Goal: Task Accomplishment & Management: Use online tool/utility

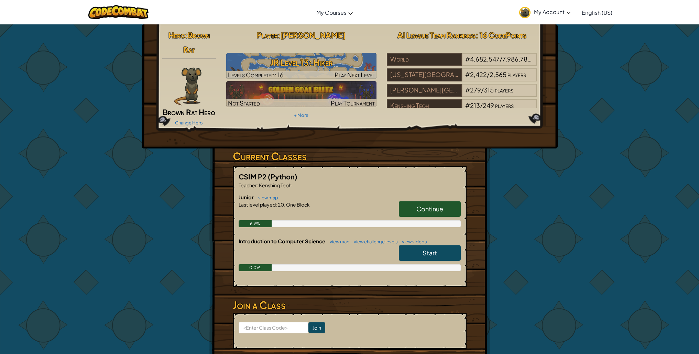
click at [415, 204] on link "Continue" at bounding box center [430, 209] width 62 height 16
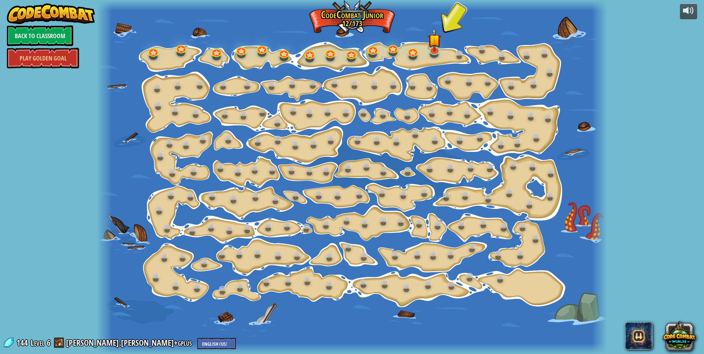
click at [436, 54] on div "15. Step Change (Locked) Change step arguments. 11. Go Smart Now we're really w…" at bounding box center [352, 177] width 510 height 354
click at [435, 52] on link at bounding box center [434, 48] width 14 height 14
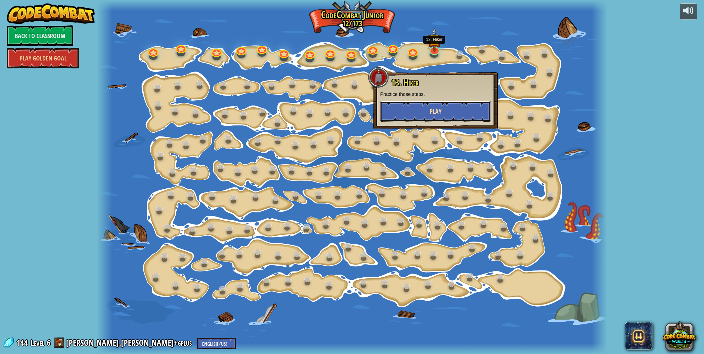
click at [426, 110] on button "Play" at bounding box center [435, 111] width 111 height 21
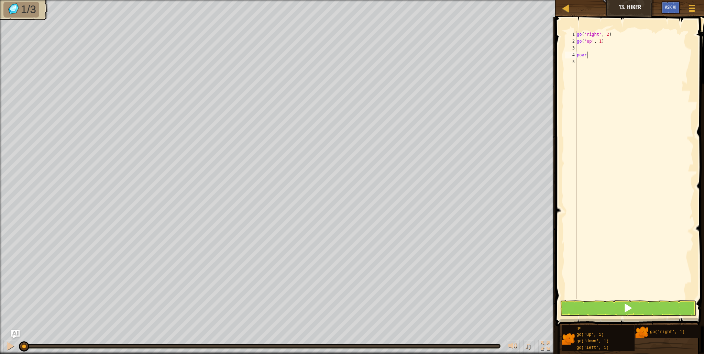
scroll to position [3, 0]
type textarea "p"
click at [583, 48] on div "go ( 'right' , 2 ) go ( 'up' , 1 )" at bounding box center [634, 172] width 118 height 282
click at [601, 40] on div "go ( 'right' , 2 ) go ( 'up' , 1 )" at bounding box center [634, 172] width 118 height 282
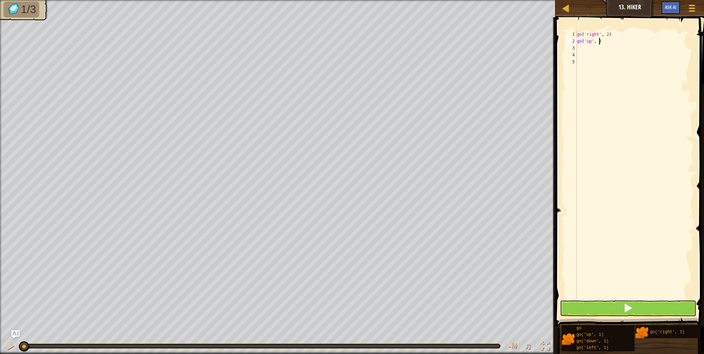
type textarea "go('up', 3)"
click at [629, 49] on div "go ( 'right' , 2 ) go ( 'up' , 3 )" at bounding box center [634, 172] width 118 height 282
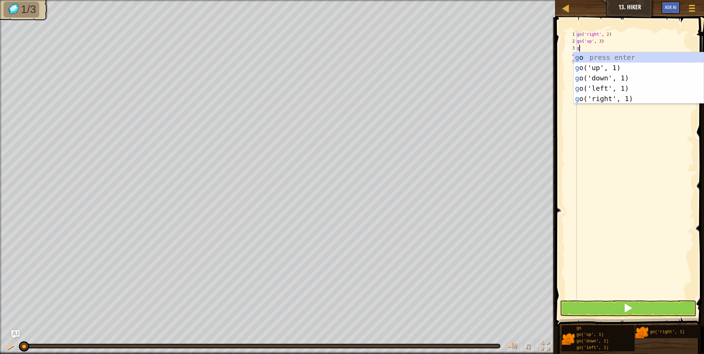
type textarea "gr"
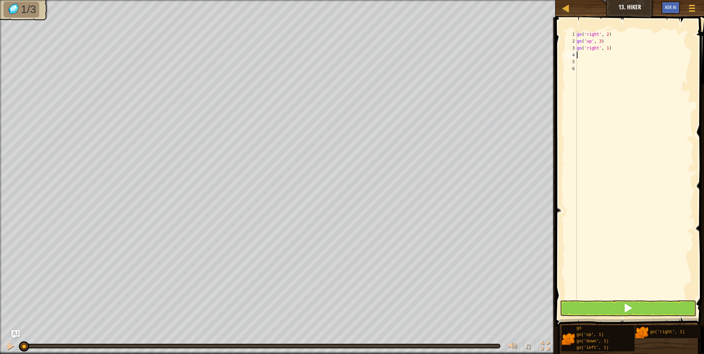
drag, startPoint x: 600, startPoint y: 58, endPoint x: 617, endPoint y: 62, distance: 17.3
click at [610, 63] on div "go ( 'right' , 2 ) go ( 'up' , 3 ) go ( 'right' , 1 )" at bounding box center [634, 172] width 118 height 282
click at [580, 42] on div "go ( 'right' , 2 ) go ( 'up' , 3 ) go ( 'right' , 1 )" at bounding box center [634, 172] width 118 height 282
click at [609, 47] on div "go ( 'right' , 2 ) go ( 'up' , 3 ) go ( 'right' , 1 )" at bounding box center [634, 172] width 118 height 282
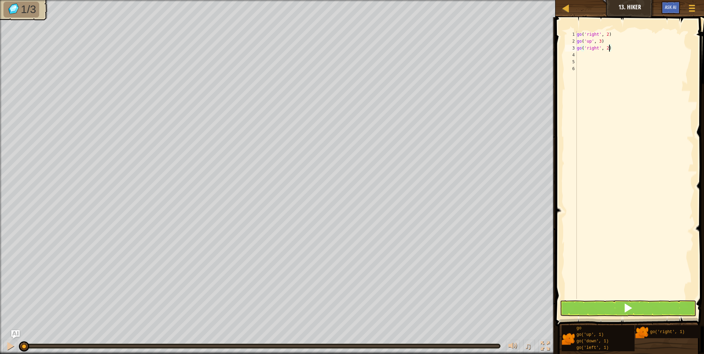
type textarea "go('right', 2)"
click at [668, 309] on button at bounding box center [628, 308] width 136 height 16
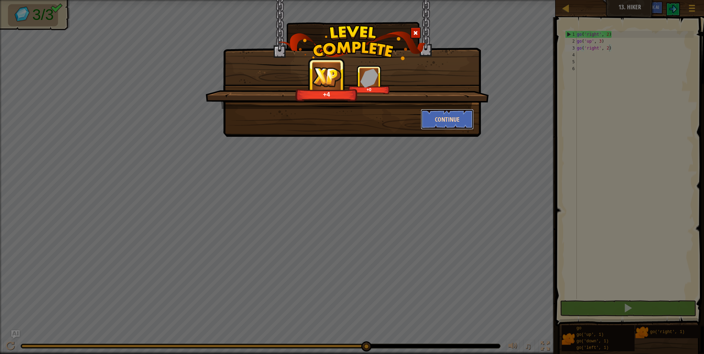
click at [451, 125] on button "Continue" at bounding box center [447, 119] width 53 height 21
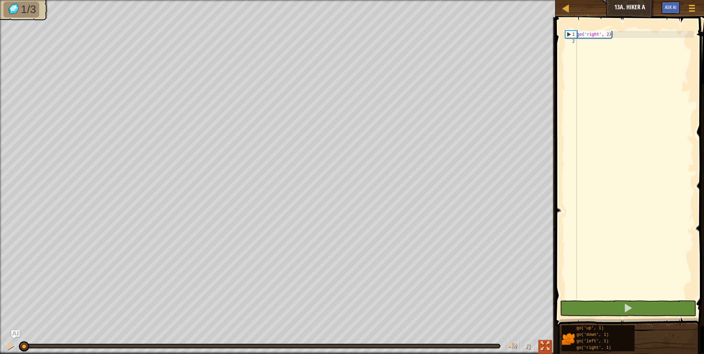
click at [544, 349] on div at bounding box center [544, 346] width 9 height 9
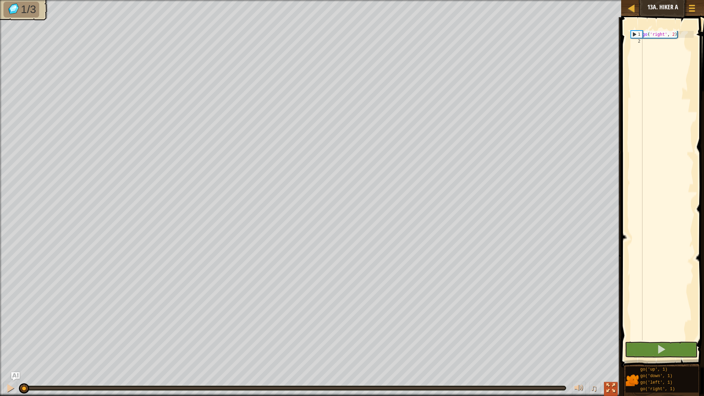
click at [612, 354] on div at bounding box center [610, 387] width 9 height 9
